Goal: Find specific page/section: Find specific page/section

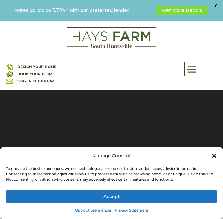
click at [214, 156] on icon "Close dialog" at bounding box center [214, 155] width 4 height 4
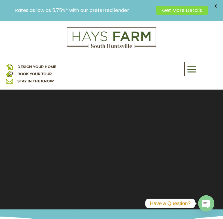
click at [195, 67] on span at bounding box center [191, 70] width 14 height 14
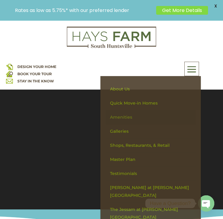
scroll to position [30, 0]
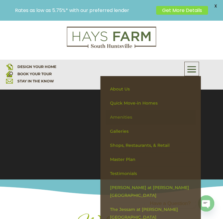
click at [123, 116] on link "Amenities" at bounding box center [150, 117] width 90 height 14
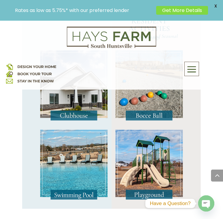
scroll to position [598, 0]
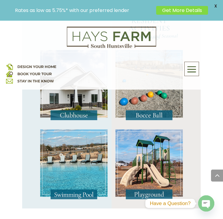
click at [59, 157] on img at bounding box center [73, 164] width 67 height 70
click at [67, 184] on img at bounding box center [73, 164] width 67 height 70
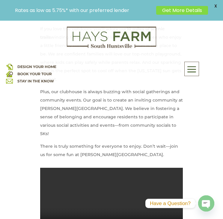
scroll to position [0, 0]
